Goal: Task Accomplishment & Management: Manage account settings

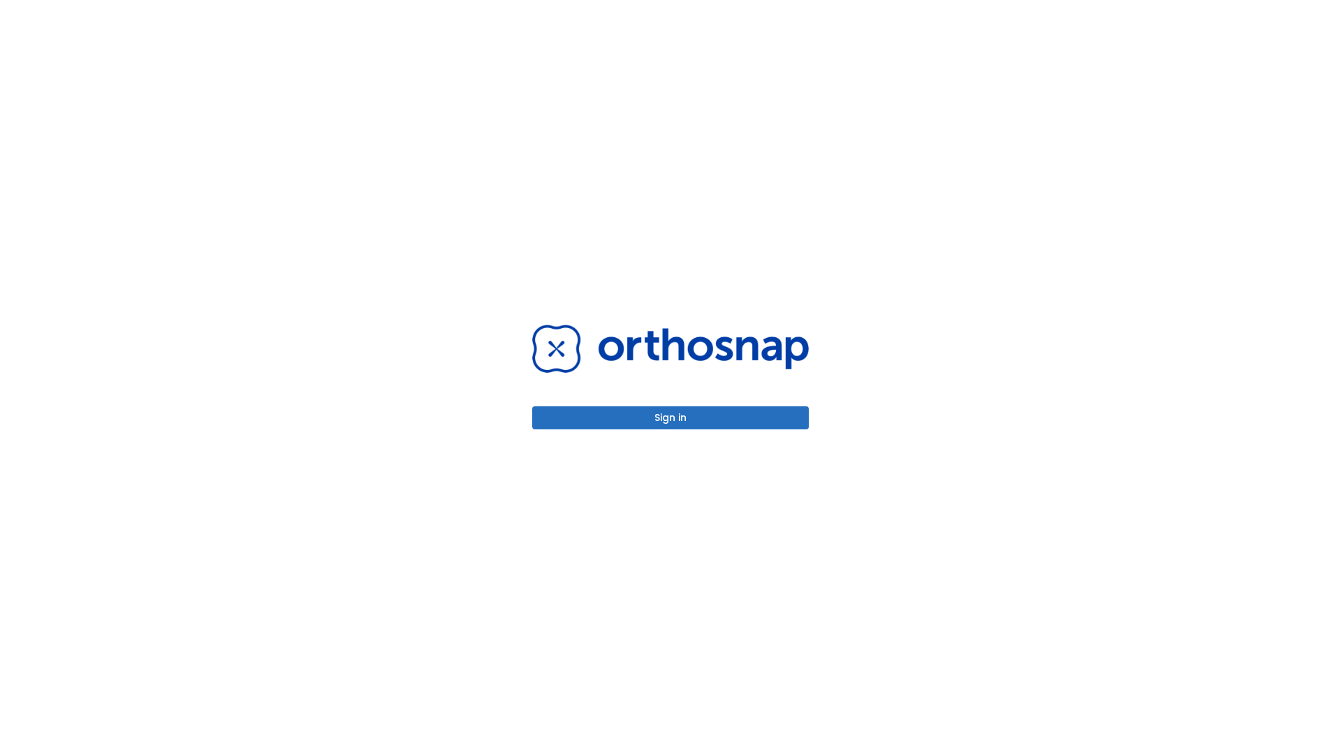
click at [671, 418] on button "Sign in" at bounding box center [670, 418] width 277 height 23
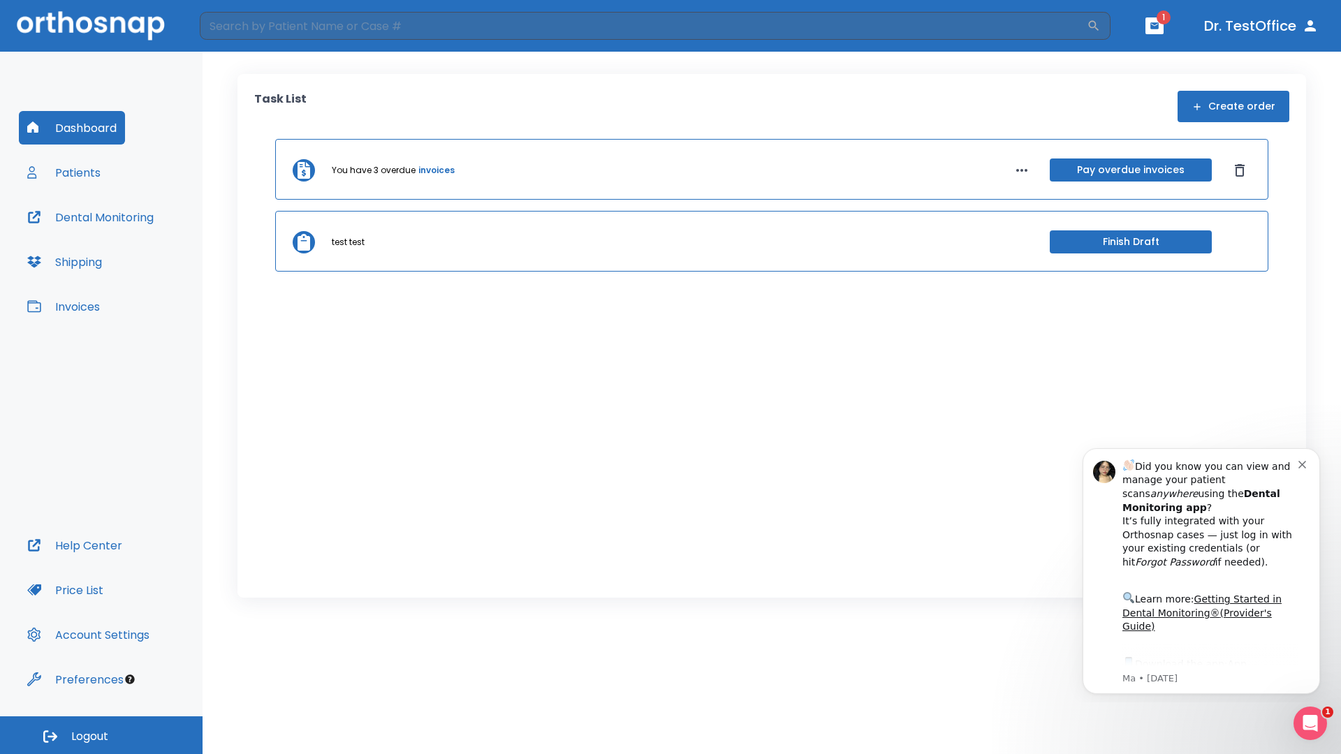
click at [101, 736] on span "Logout" at bounding box center [89, 736] width 37 height 15
